Goal: Transaction & Acquisition: Purchase product/service

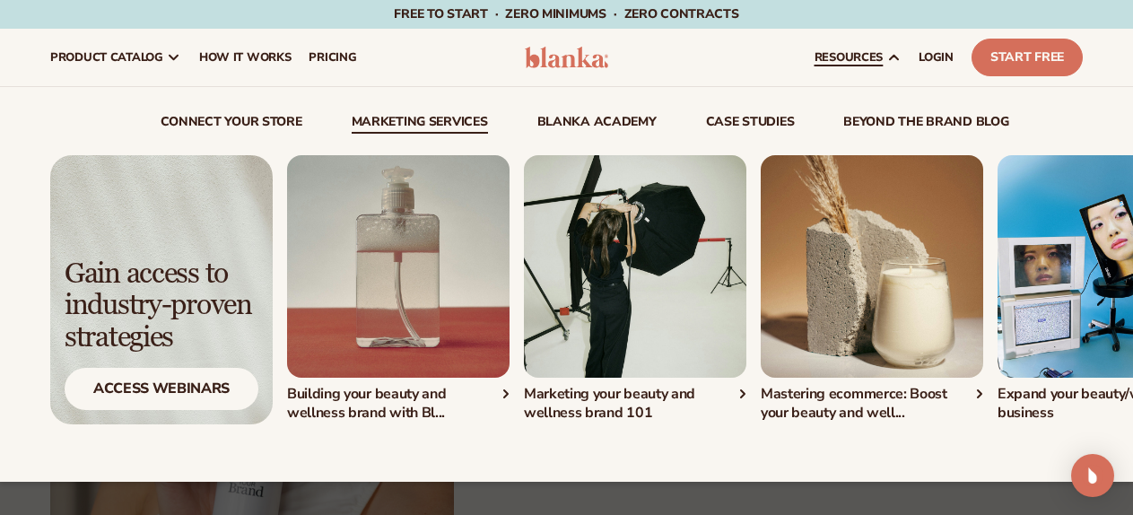
click at [399, 127] on link "Marketing services" at bounding box center [420, 125] width 136 height 18
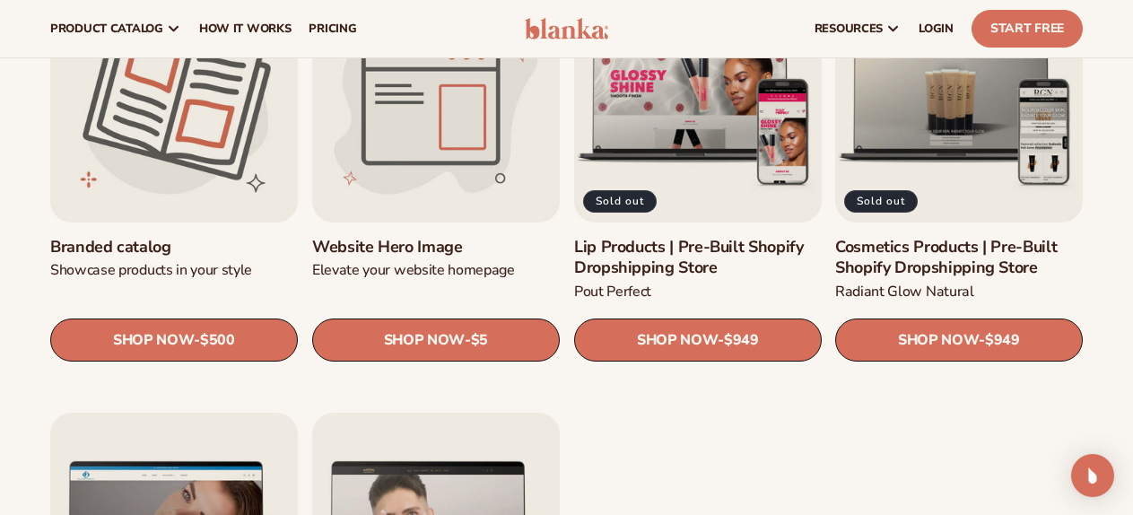
scroll to position [1791, 0]
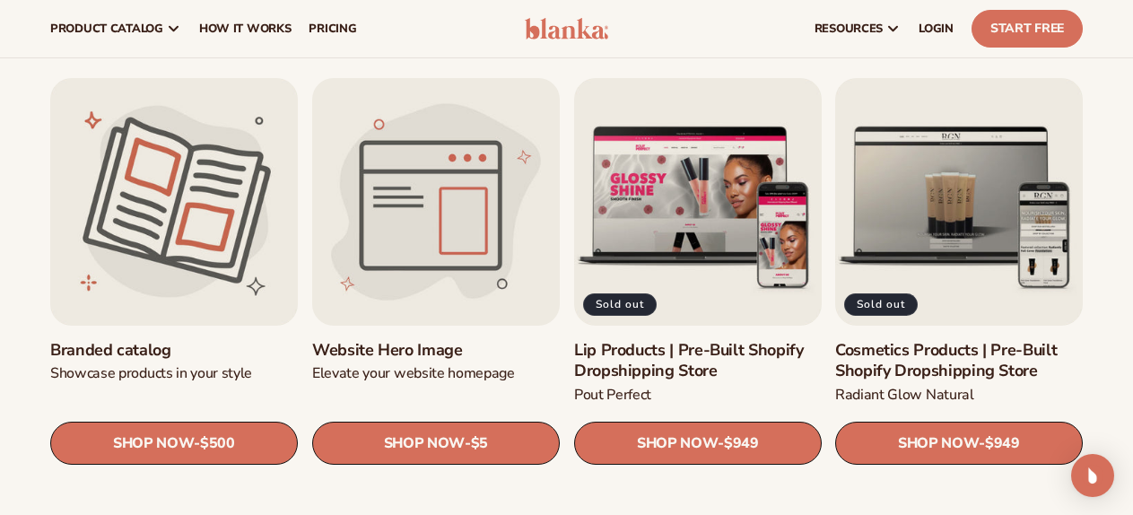
click at [477, 340] on link "Website Hero Image" at bounding box center [436, 350] width 248 height 21
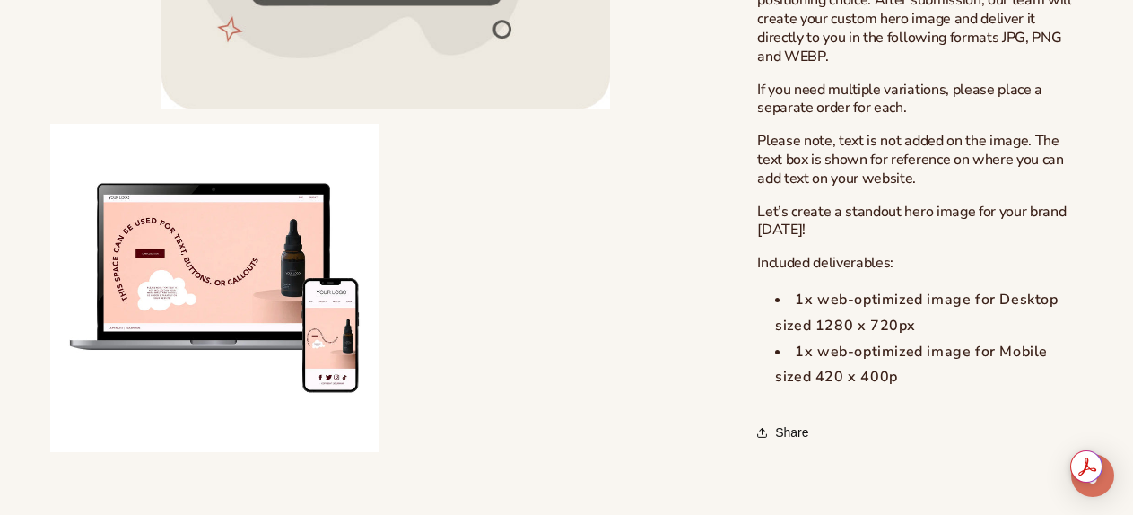
scroll to position [897, 0]
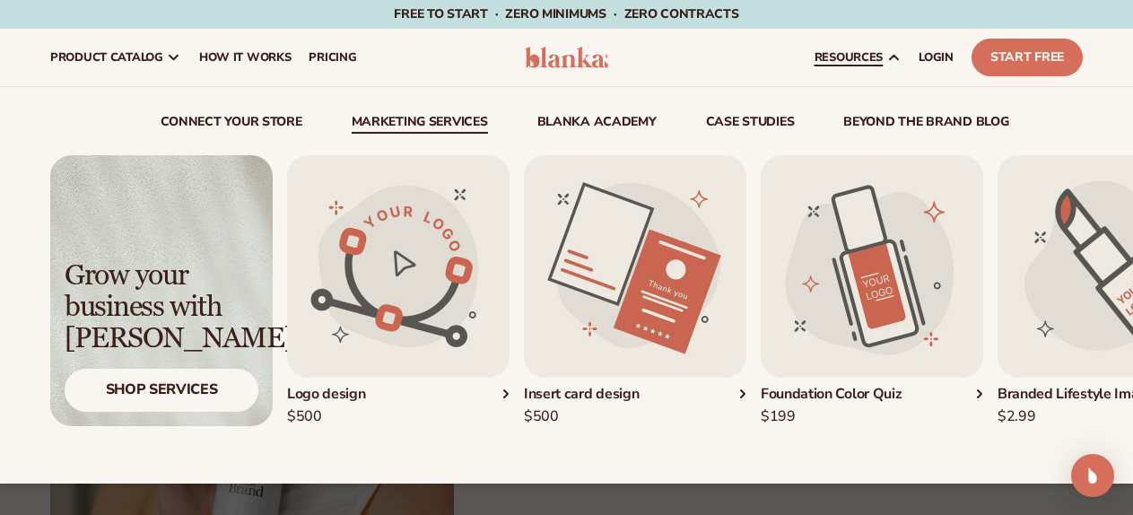
click at [418, 120] on link "Marketing services" at bounding box center [420, 125] width 136 height 18
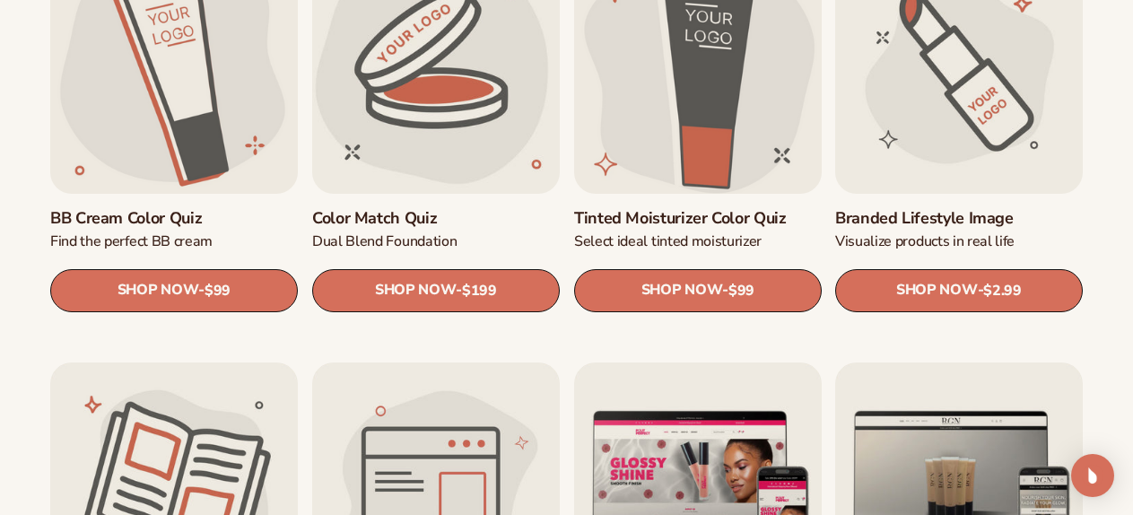
scroll to position [1641, 0]
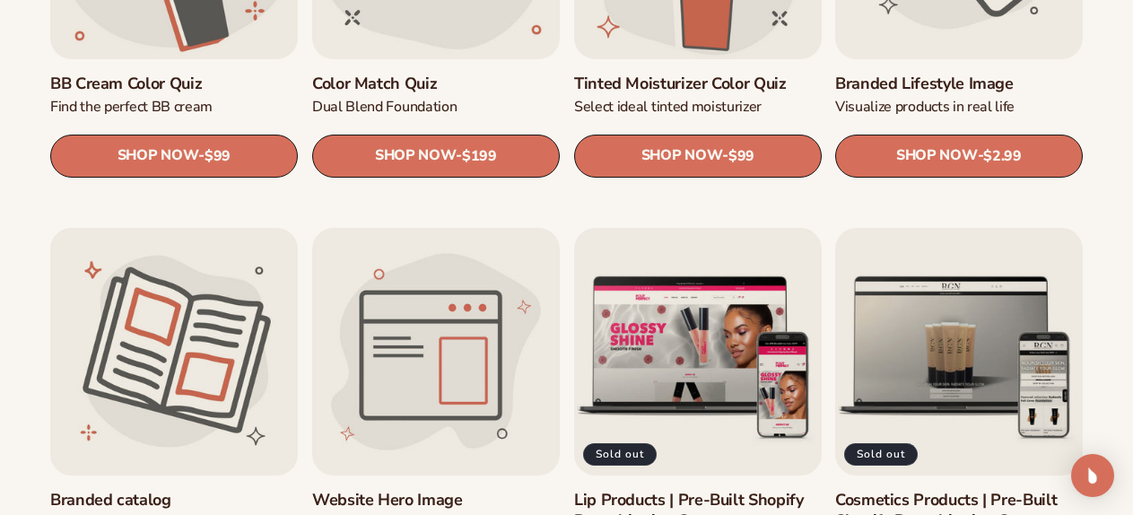
click at [457, 490] on link "Website Hero Image" at bounding box center [436, 500] width 248 height 21
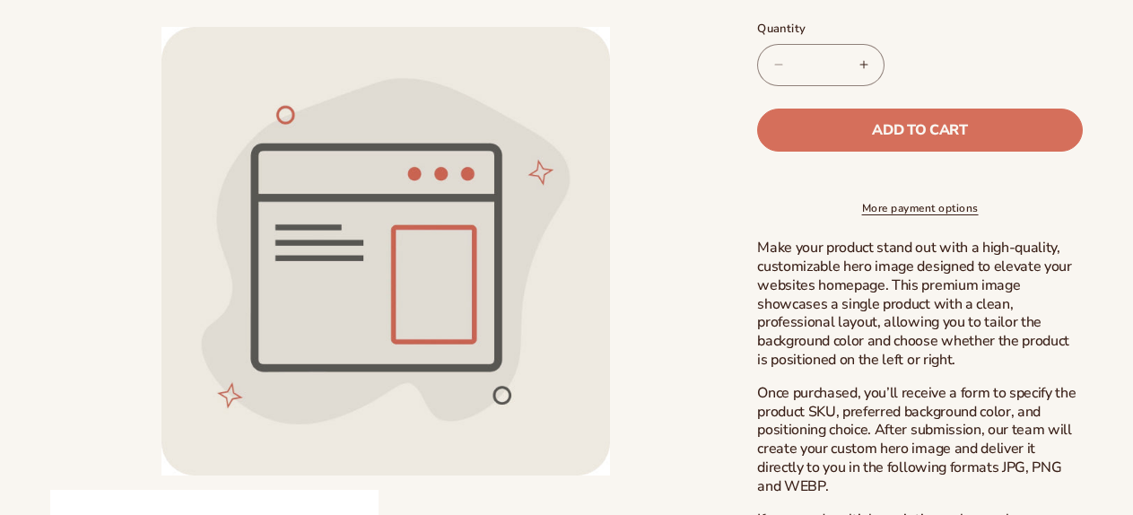
scroll to position [449, 0]
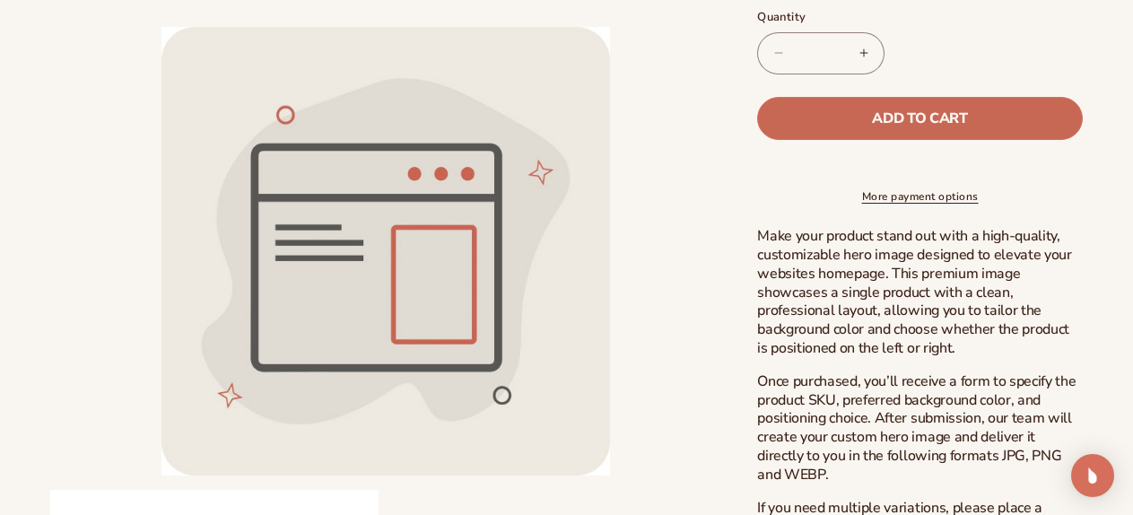
click at [837, 113] on button "Add to cart" at bounding box center [920, 118] width 326 height 43
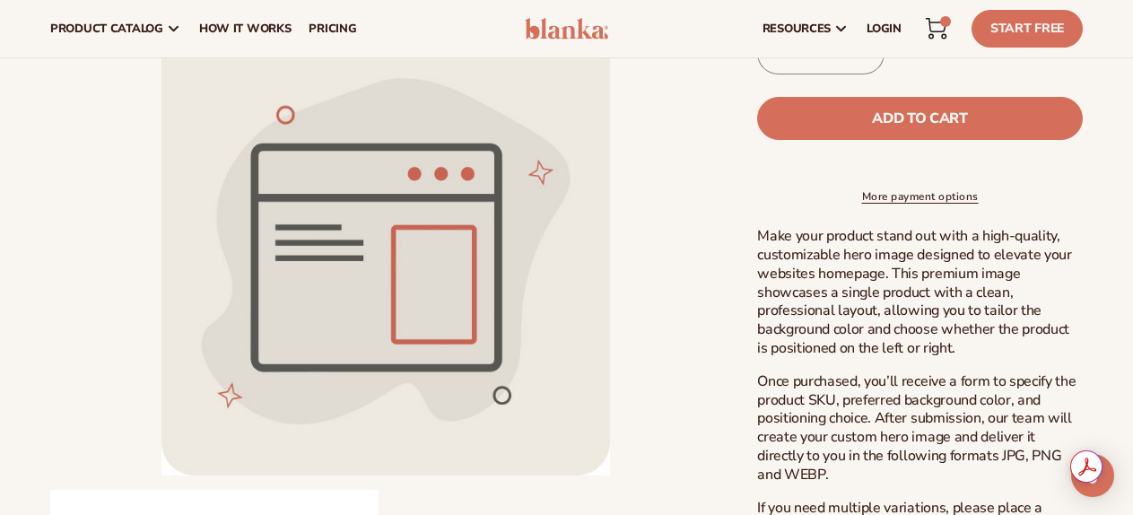
click at [930, 30] on icon at bounding box center [937, 29] width 22 height 22
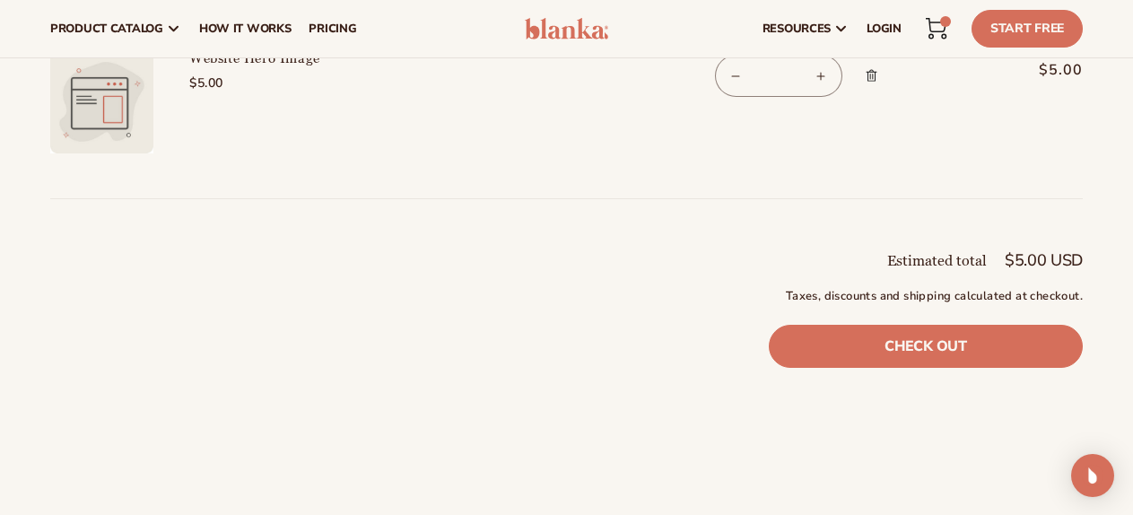
scroll to position [150, 0]
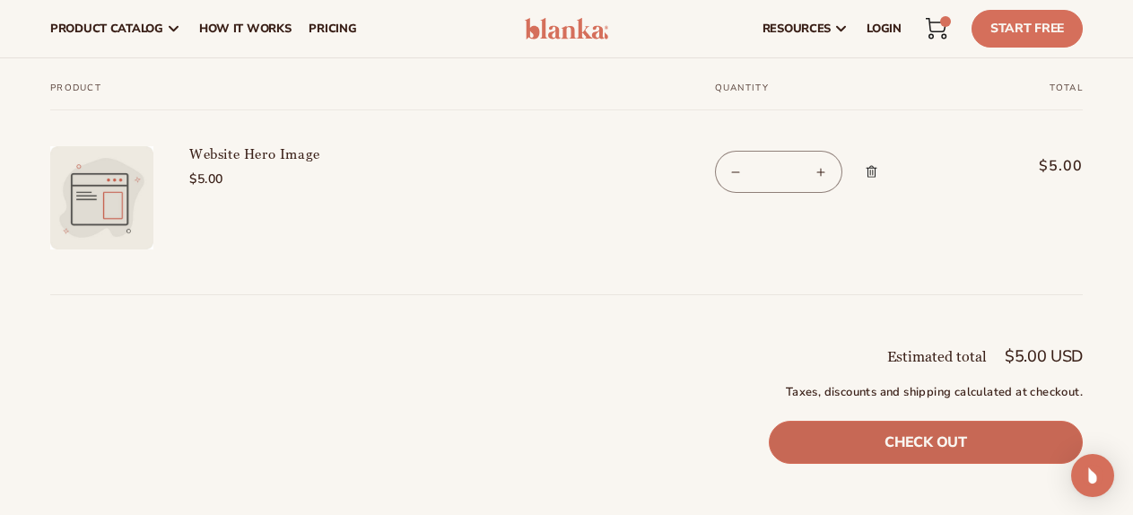
click at [912, 440] on link "Check out" at bounding box center [926, 442] width 314 height 43
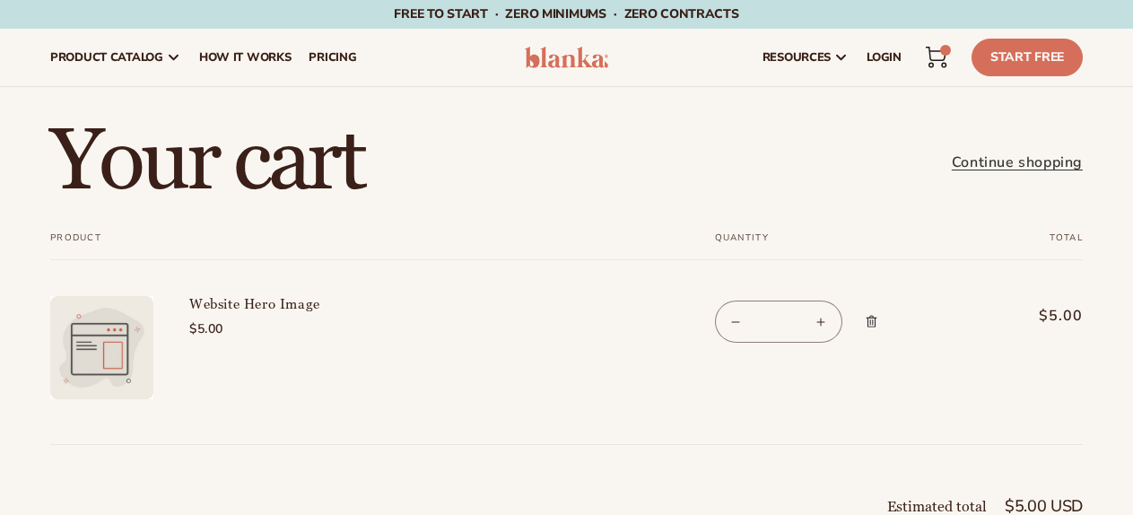
scroll to position [160, 0]
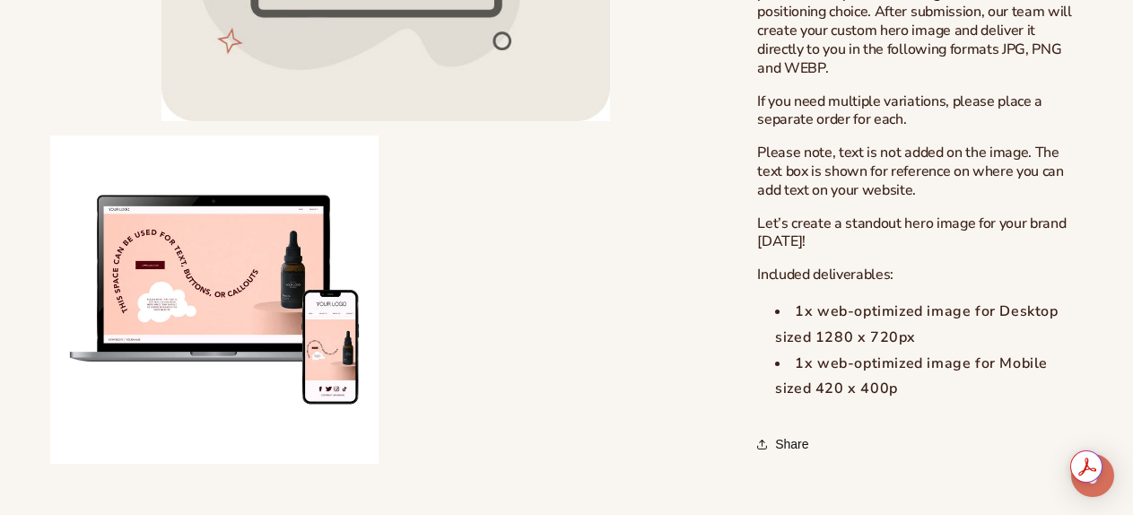
scroll to position [897, 0]
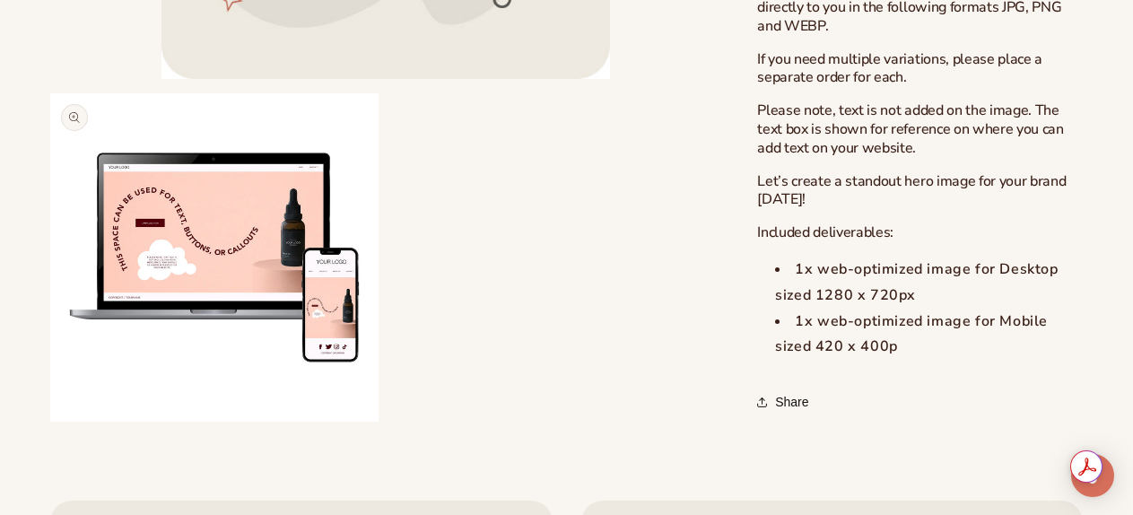
click at [50, 422] on button "Open media 2 in modal" at bounding box center [50, 422] width 0 height 0
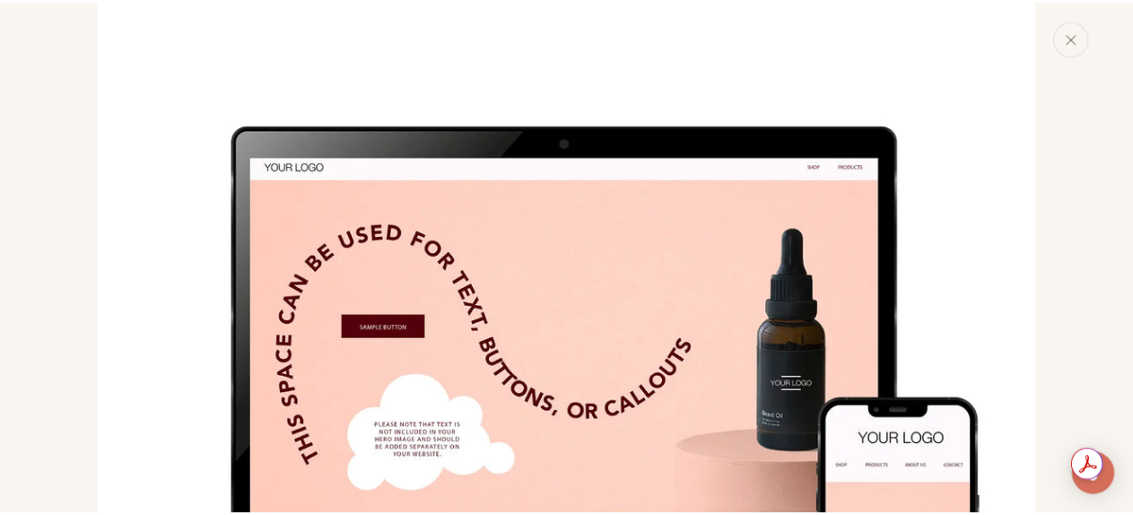
scroll to position [1117, 0]
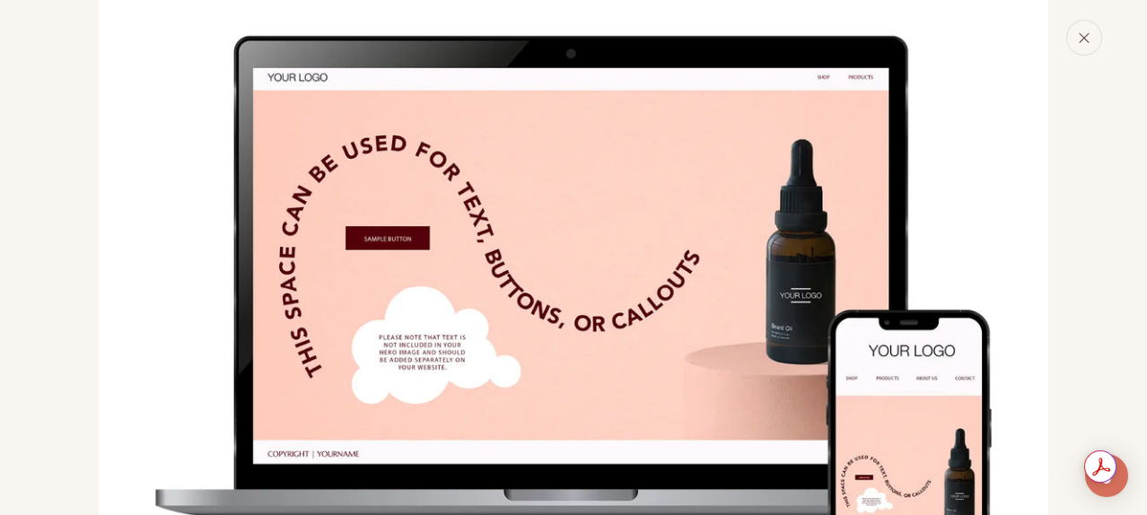
click at [1090, 46] on button "Close" at bounding box center [1084, 38] width 36 height 36
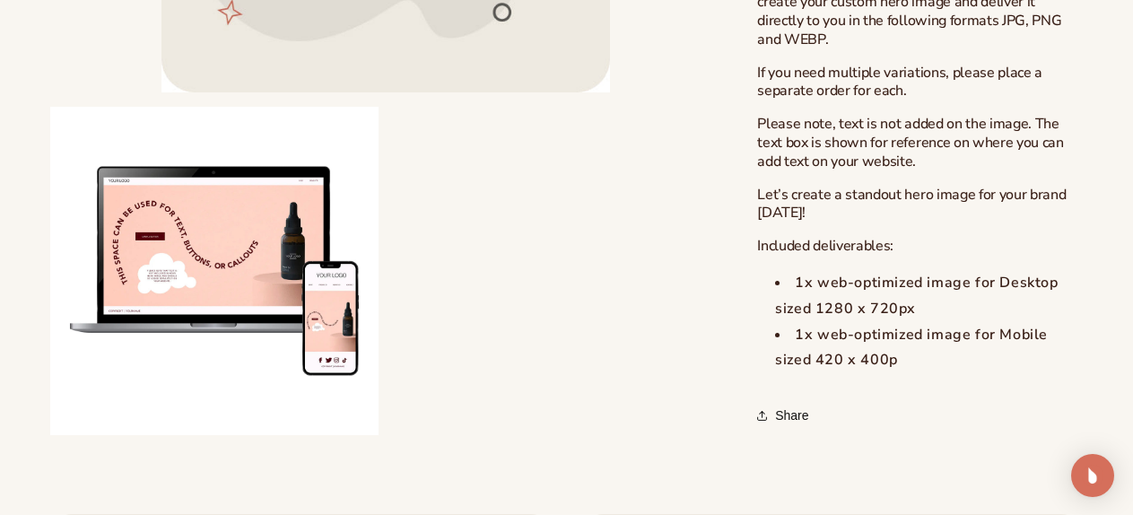
scroll to position [897, 0]
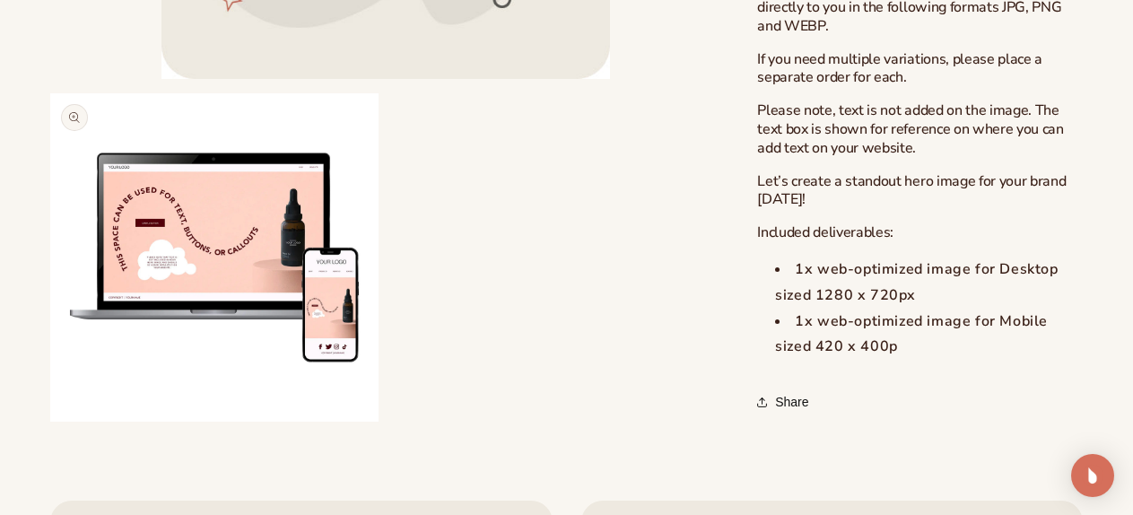
click at [50, 422] on button "Open media 2 in modal" at bounding box center [50, 422] width 0 height 0
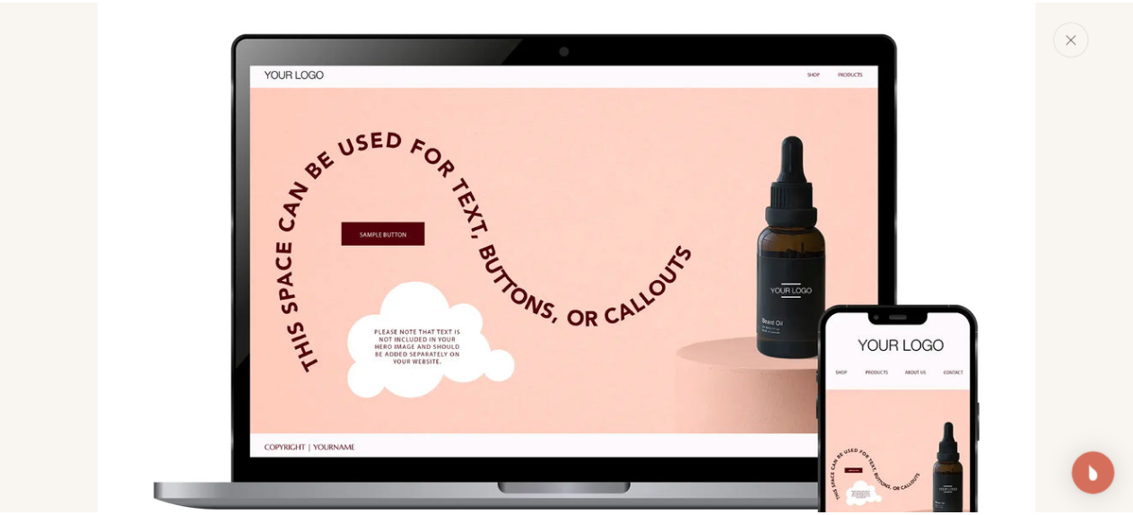
scroll to position [1116, 0]
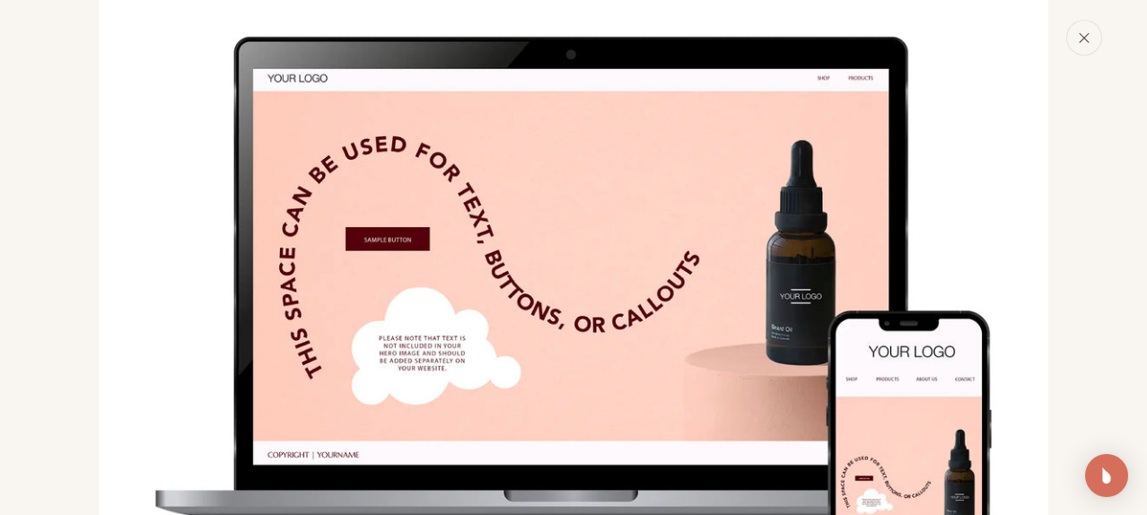
click at [1093, 40] on button "Close" at bounding box center [1084, 38] width 36 height 36
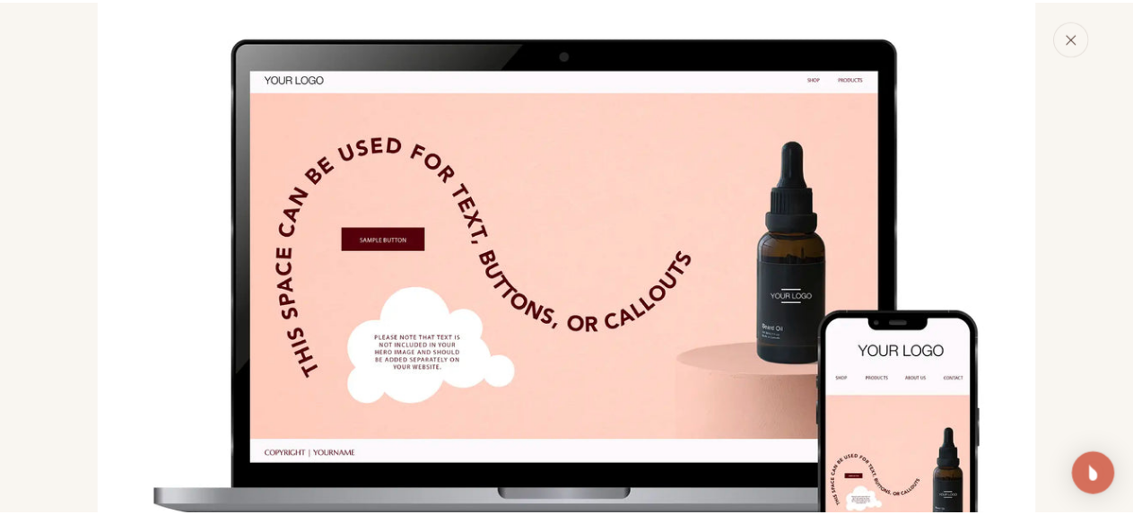
scroll to position [1103, 0]
